Goal: Task Accomplishment & Management: Manage account settings

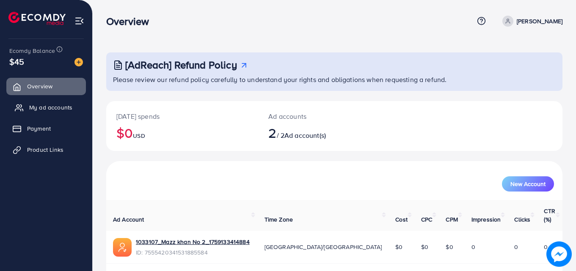
click at [60, 107] on span "My ad accounts" at bounding box center [50, 107] width 43 height 8
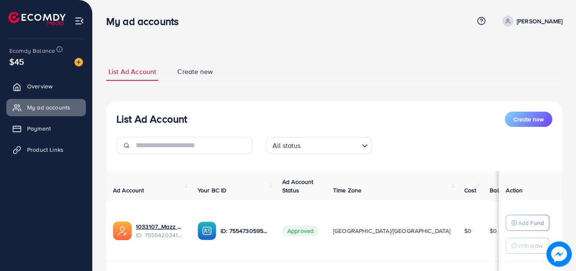
click at [531, 19] on link "[PERSON_NAME]" at bounding box center [530, 21] width 63 height 11
click at [403, 51] on div "List Ad Account Create new List Ad Account Create new All status Loading... Ad …" at bounding box center [334, 191] width 483 height 382
click at [38, 86] on span "Overview" at bounding box center [41, 86] width 25 height 8
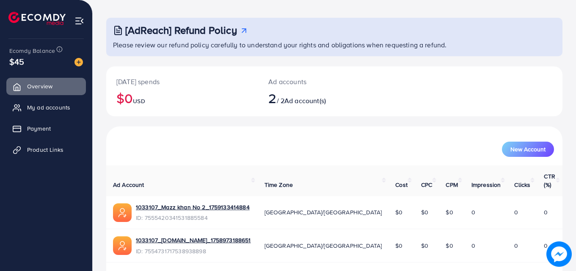
scroll to position [53, 0]
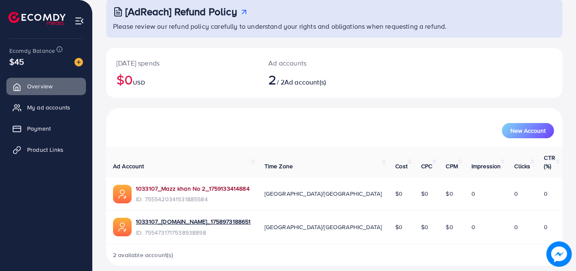
click at [173, 184] on link "1033107_Mazz khan No 2_1759133414884" at bounding box center [193, 188] width 114 height 8
click at [184, 217] on link "1033107_[DOMAIN_NAME]_1758973188651" at bounding box center [193, 221] width 115 height 8
